Goal: Task Accomplishment & Management: Use online tool/utility

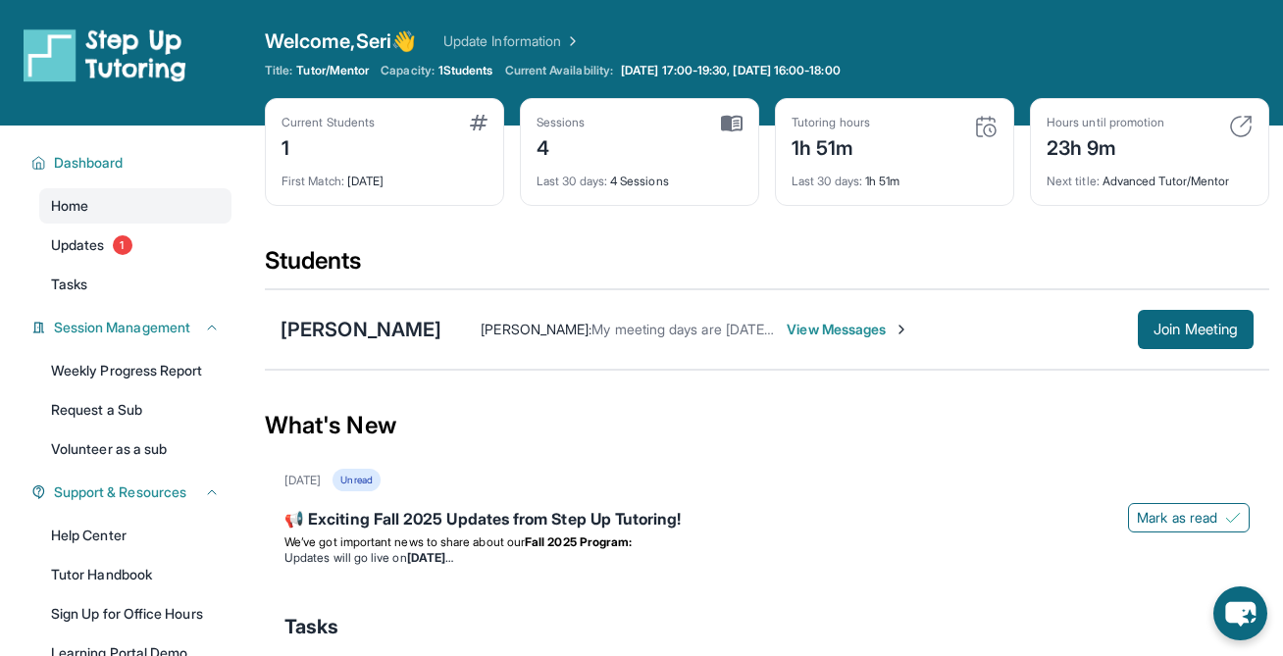
click at [390, 384] on div "What's New" at bounding box center [767, 426] width 1004 height 86
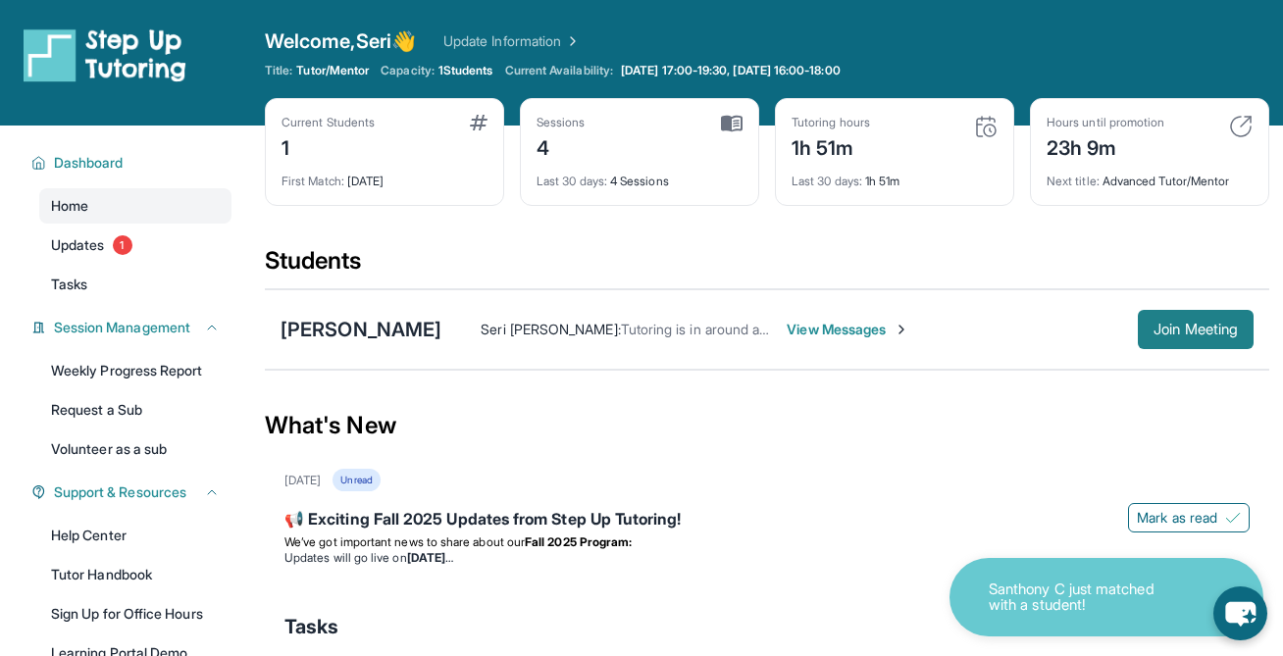
click at [1197, 329] on span "Join Meeting" at bounding box center [1195, 330] width 84 height 12
